Goal: Find specific page/section: Find specific page/section

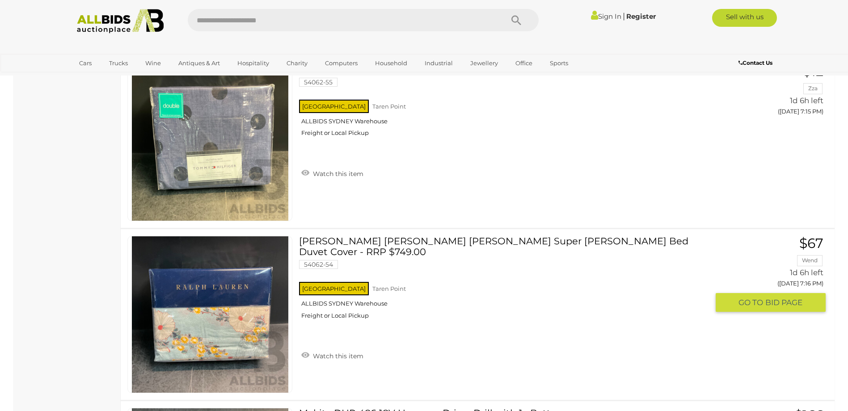
scroll to position [2996, 0]
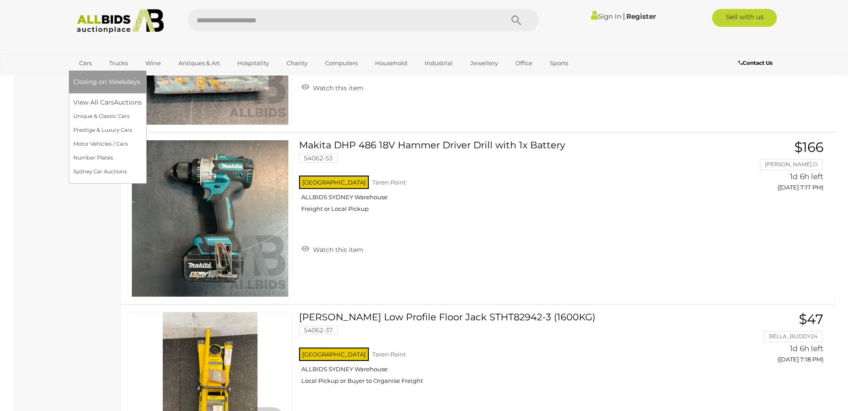
click at [78, 64] on link "Cars" at bounding box center [85, 63] width 24 height 15
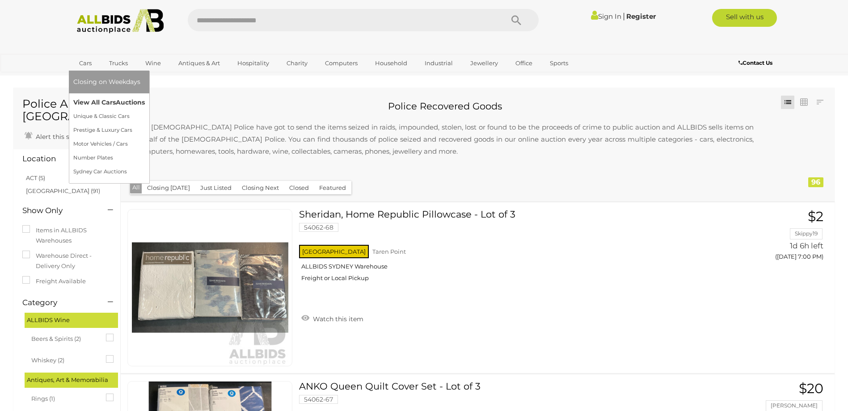
click at [97, 100] on link "View All Cars Auctions" at bounding box center [109, 103] width 72 height 14
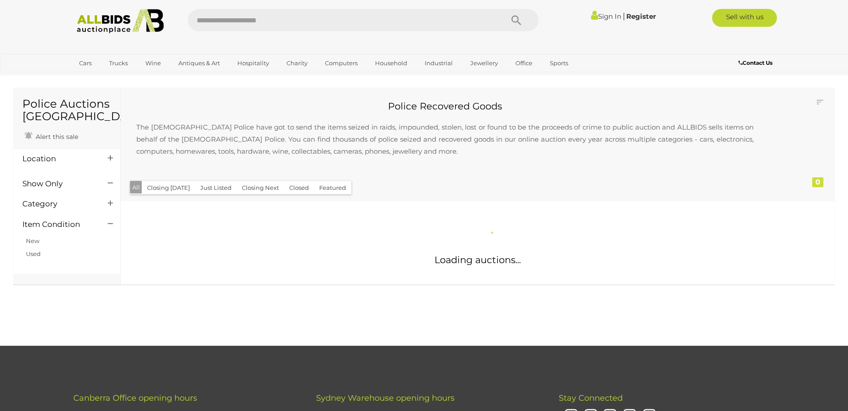
scroll to position [2996, 0]
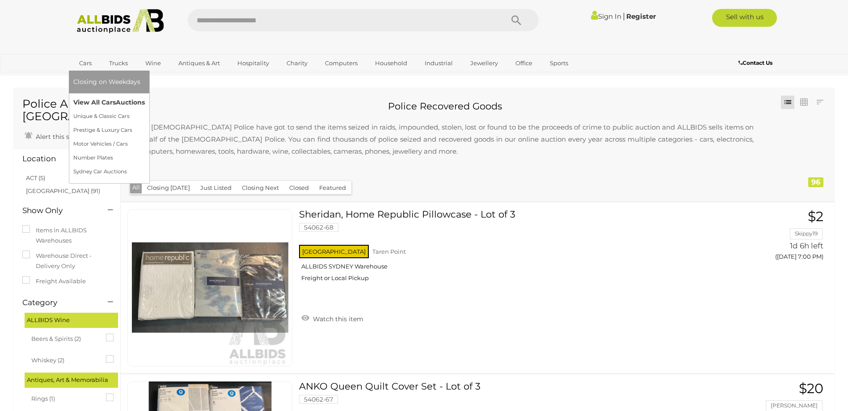
click at [114, 106] on link "View All Cars Auctions" at bounding box center [109, 103] width 72 height 14
